Goal: Obtain resource: Obtain resource

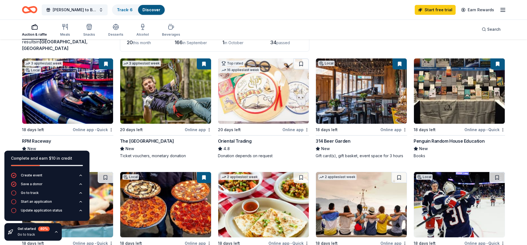
scroll to position [28, 0]
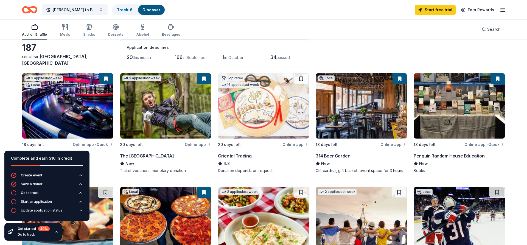
click at [261, 112] on img at bounding box center [263, 105] width 91 height 65
click at [367, 110] on img at bounding box center [361, 105] width 91 height 65
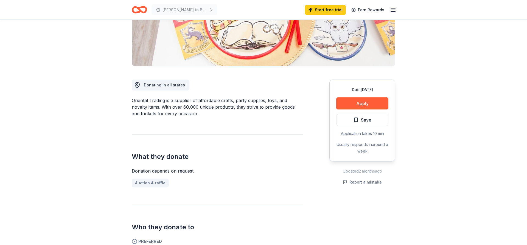
scroll to position [112, 0]
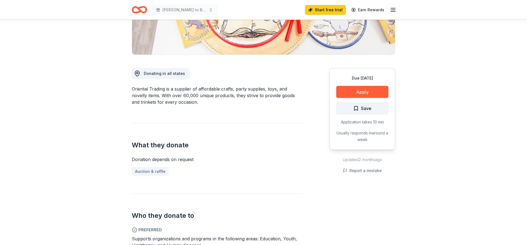
click at [351, 109] on button "Save" at bounding box center [362, 108] width 52 height 12
click at [354, 94] on button "Apply" at bounding box center [362, 92] width 52 height 12
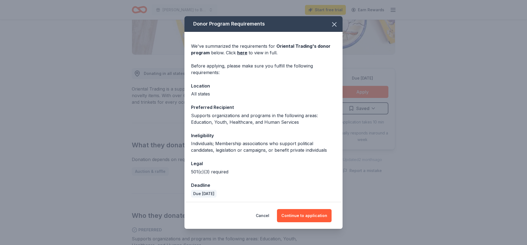
scroll to position [2, 0]
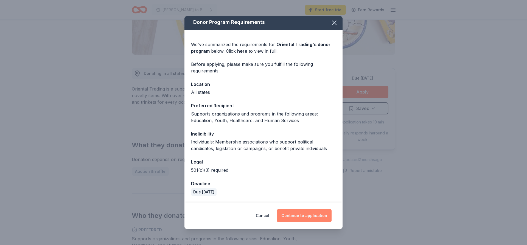
click at [312, 217] on button "Continue to application" at bounding box center [304, 215] width 55 height 13
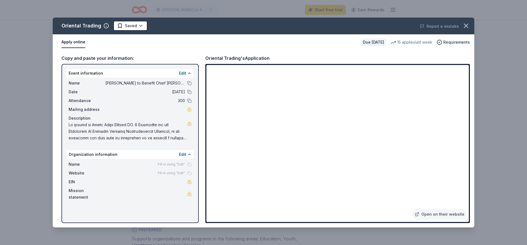
click at [371, 136] on iframe at bounding box center [337, 143] width 262 height 157
